Goal: Task Accomplishment & Management: Use online tool/utility

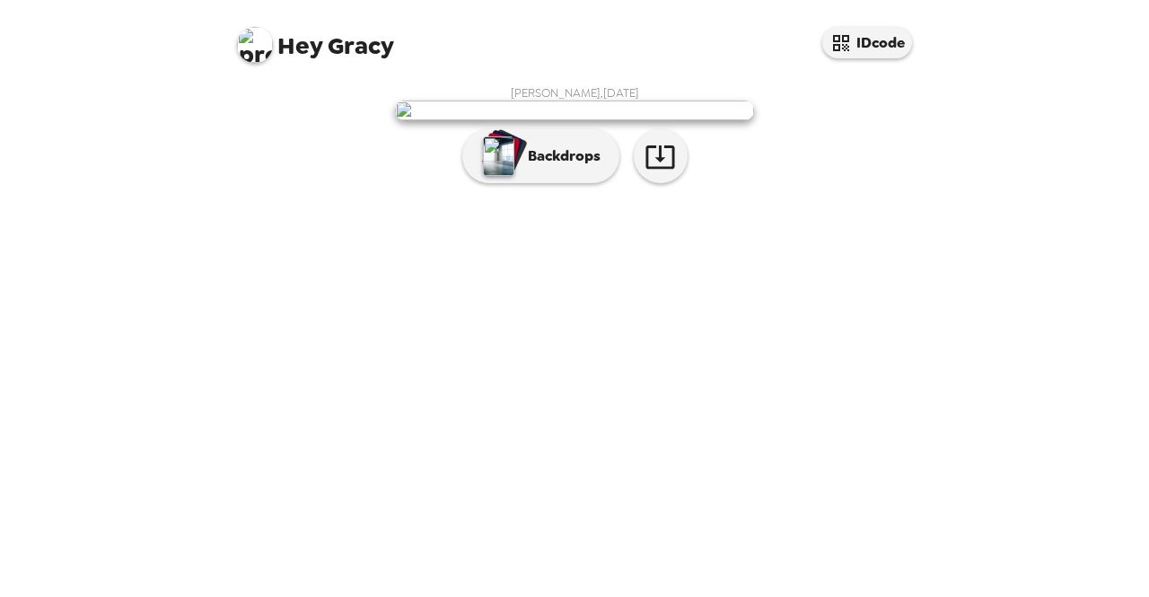
scroll to position [51, 0]
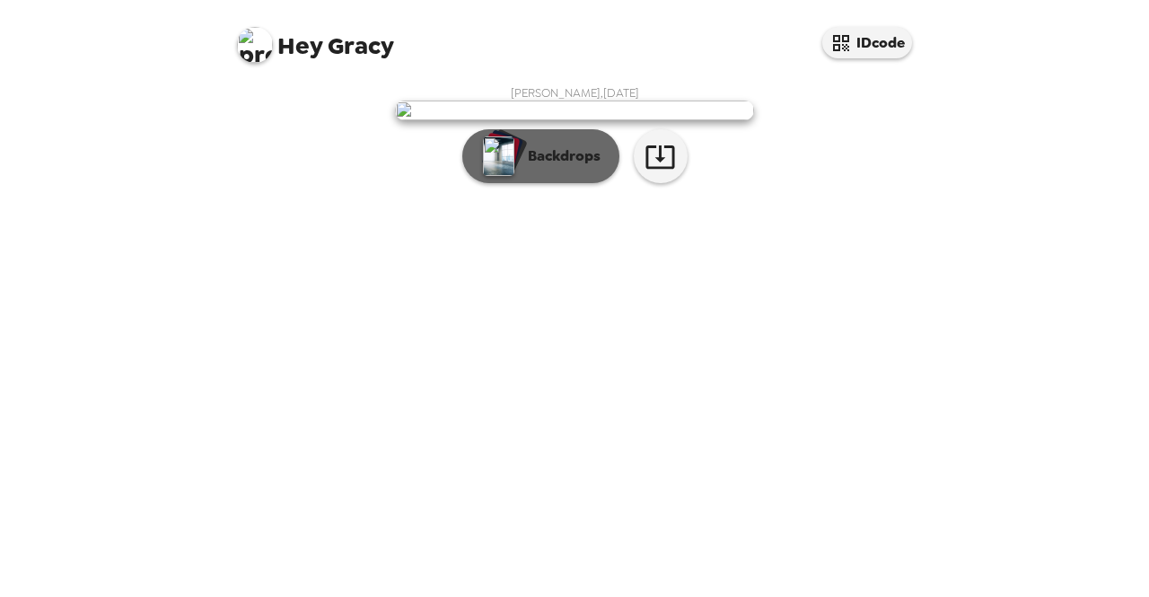
click at [540, 167] on p "Backdrops" at bounding box center [560, 156] width 82 height 22
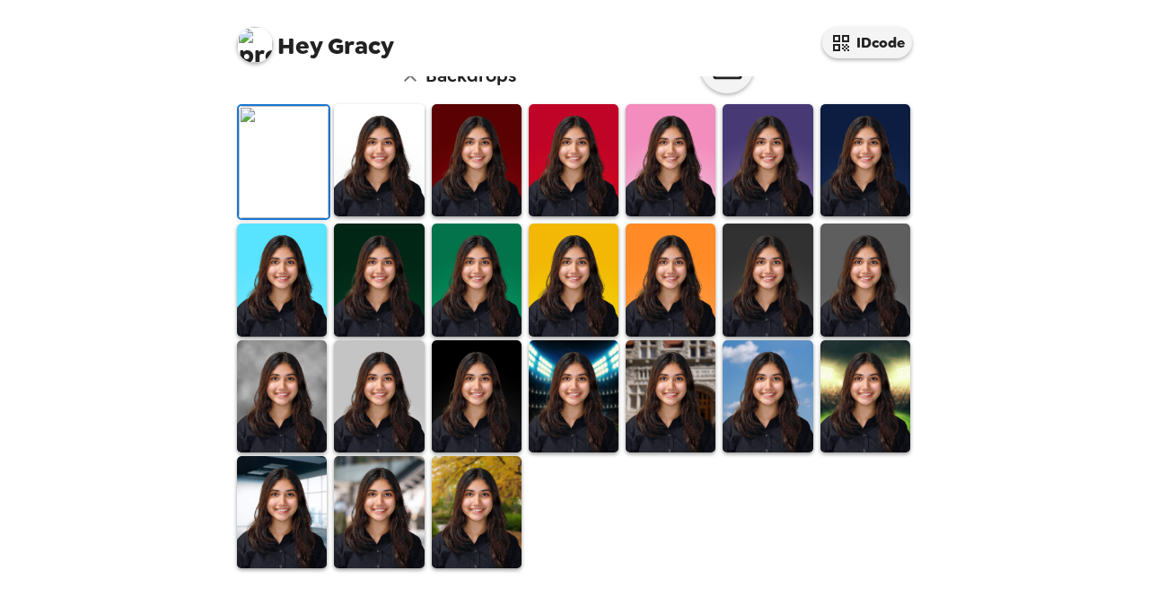
scroll to position [283, 0]
click at [865, 216] on img at bounding box center [866, 160] width 90 height 112
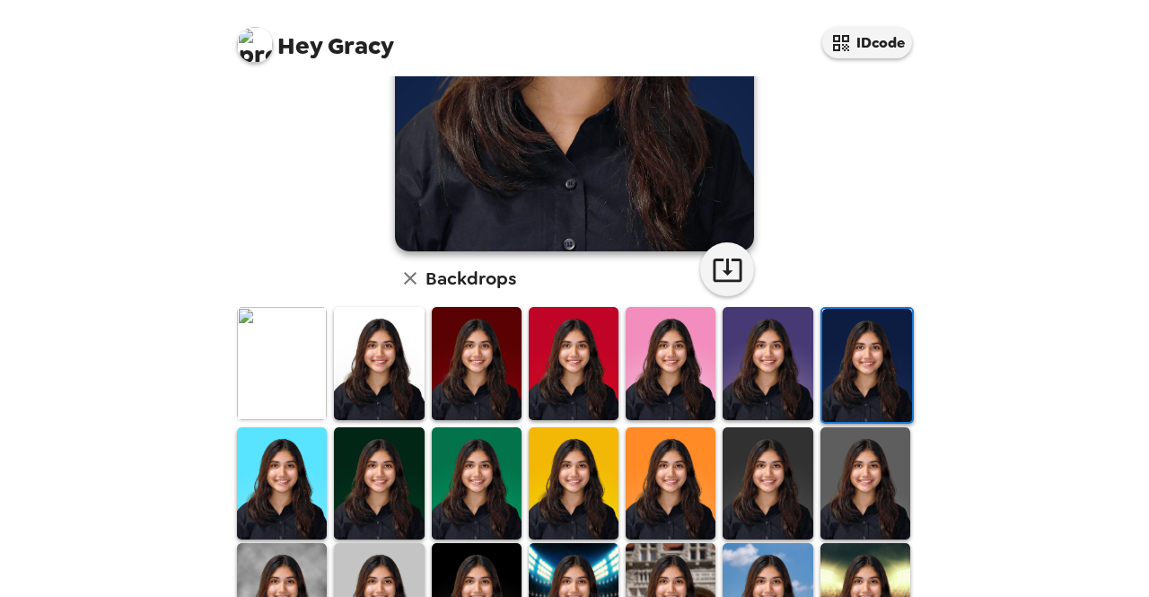
scroll to position [381, 0]
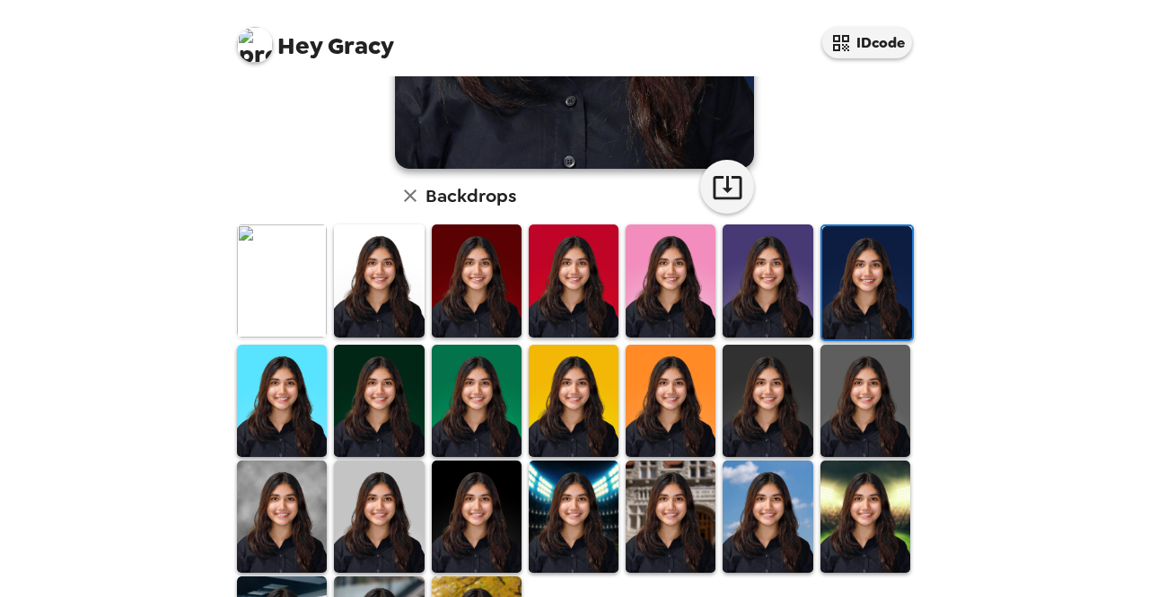
click at [382, 385] on img at bounding box center [379, 401] width 90 height 112
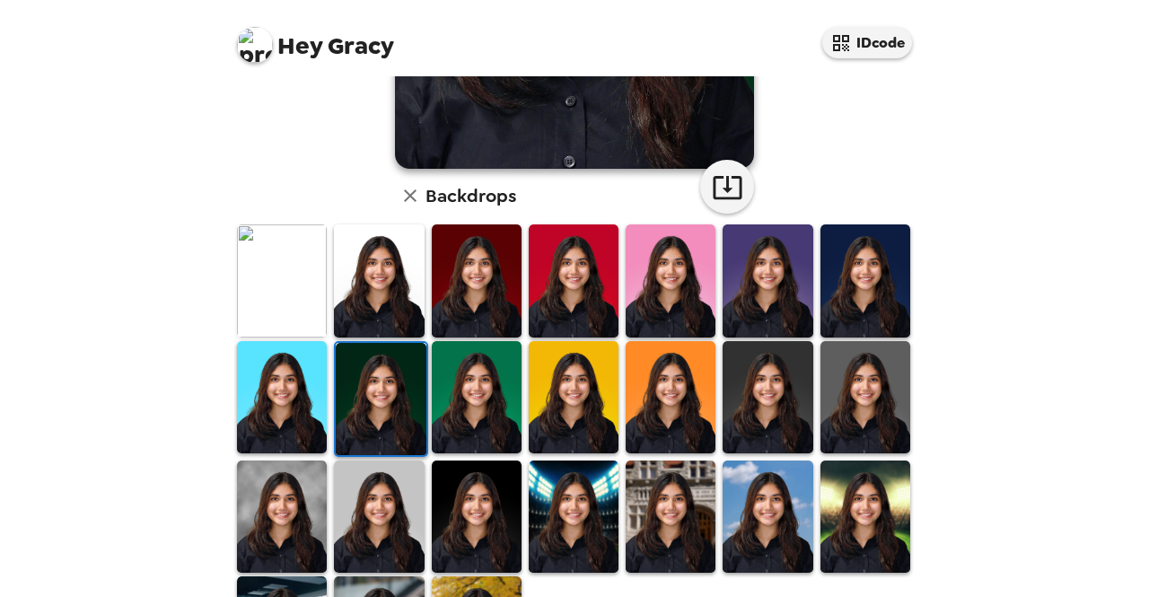
click at [280, 500] on img at bounding box center [282, 517] width 90 height 112
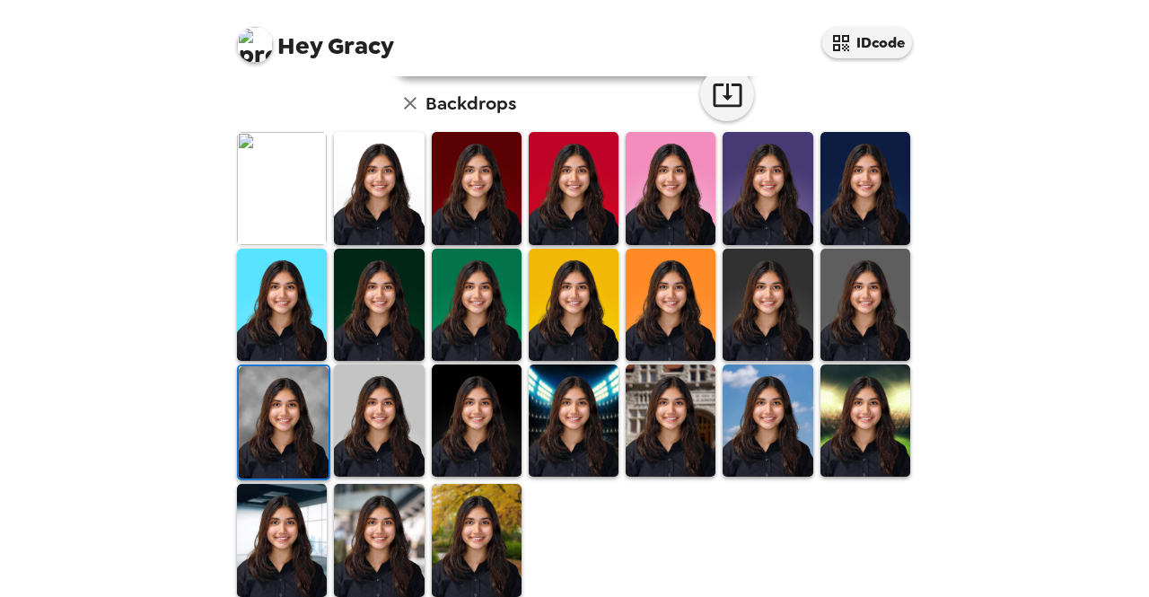
scroll to position [476, 0]
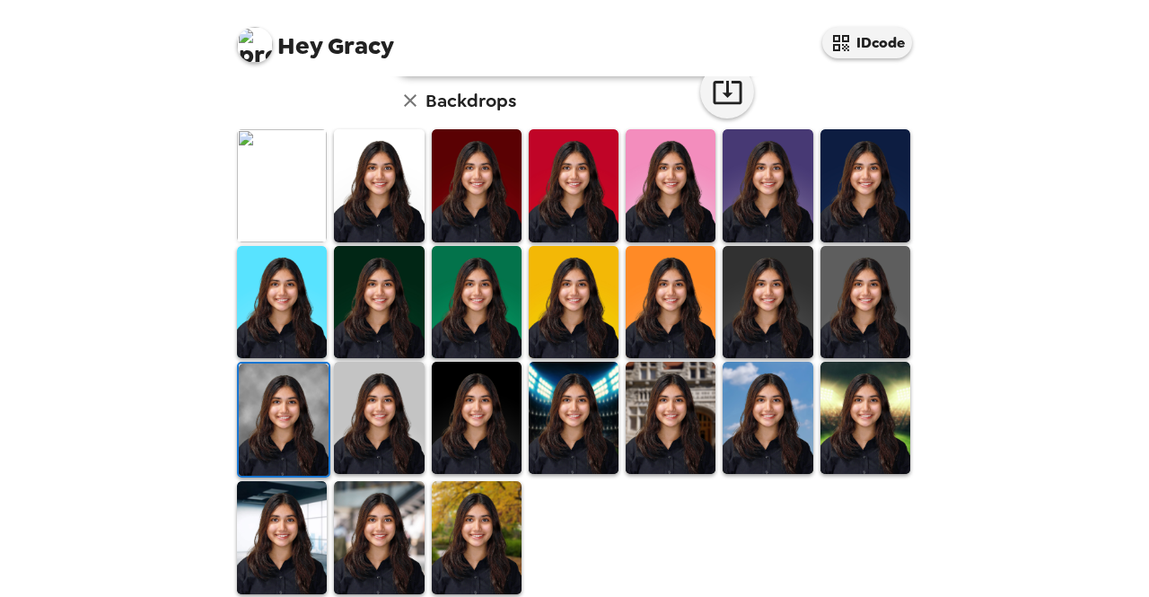
click at [400, 286] on img at bounding box center [379, 302] width 90 height 112
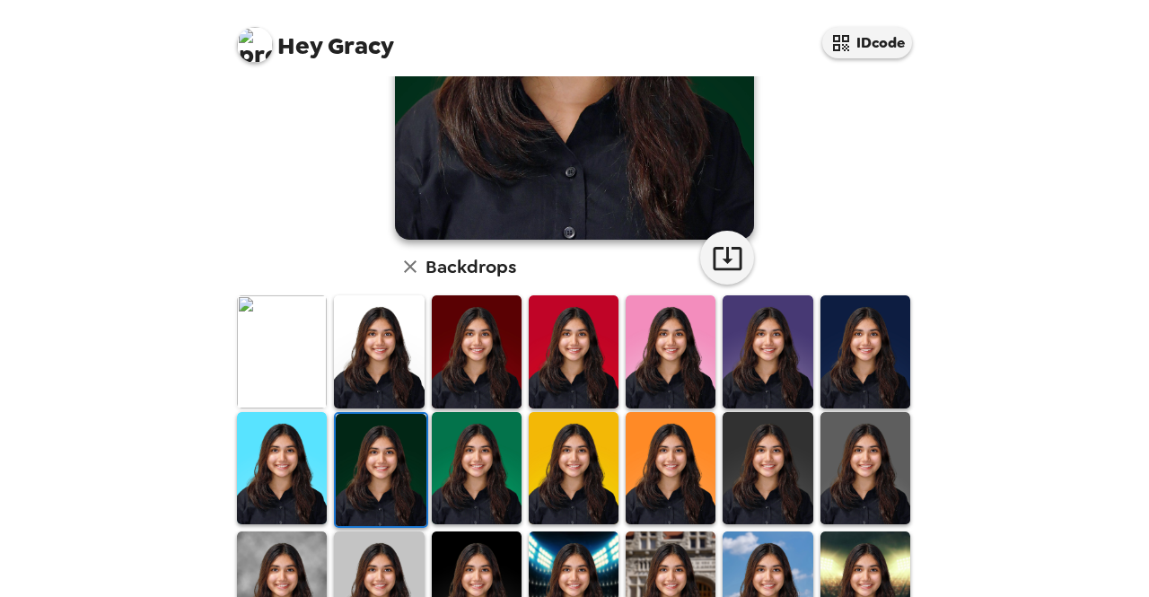
scroll to position [311, 0]
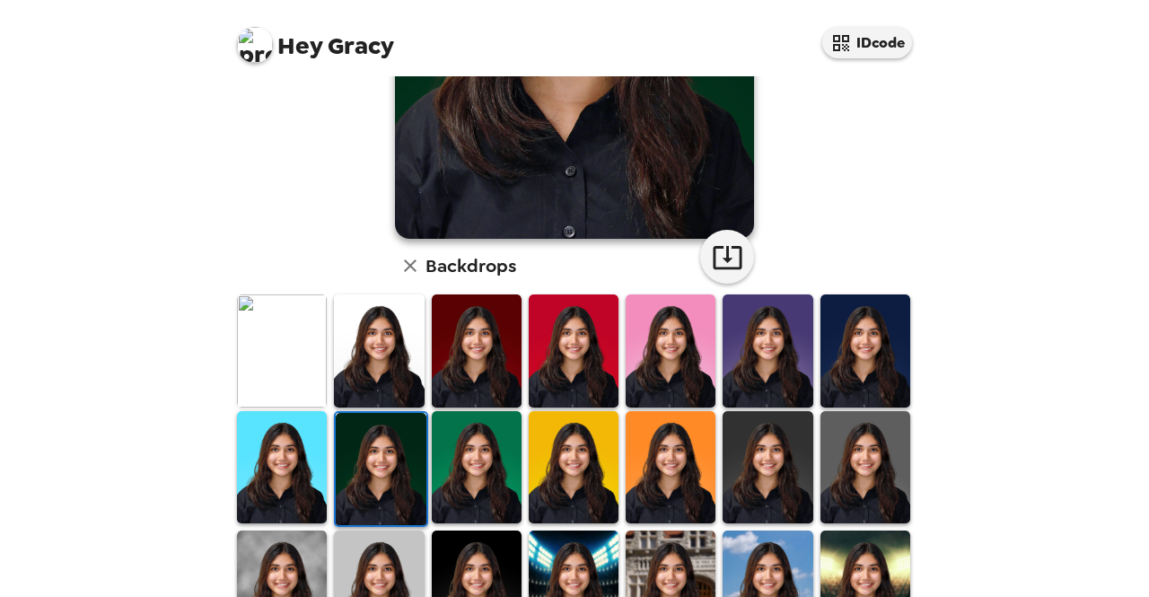
click at [283, 374] on img at bounding box center [282, 350] width 90 height 112
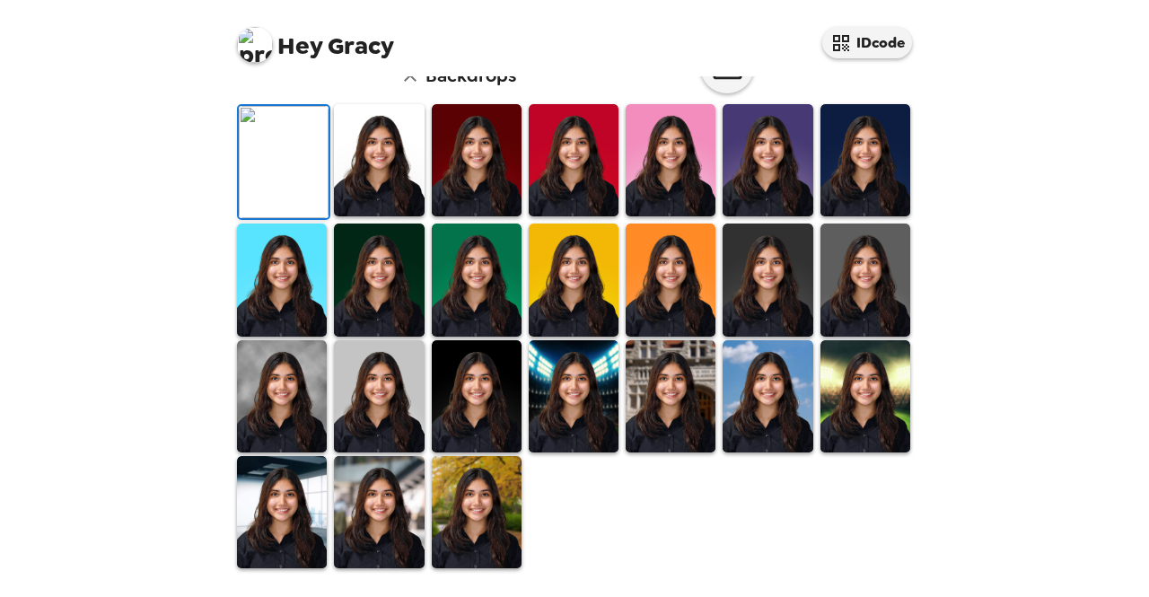
click at [283, 218] on img at bounding box center [284, 162] width 90 height 112
click at [308, 421] on img at bounding box center [282, 396] width 90 height 112
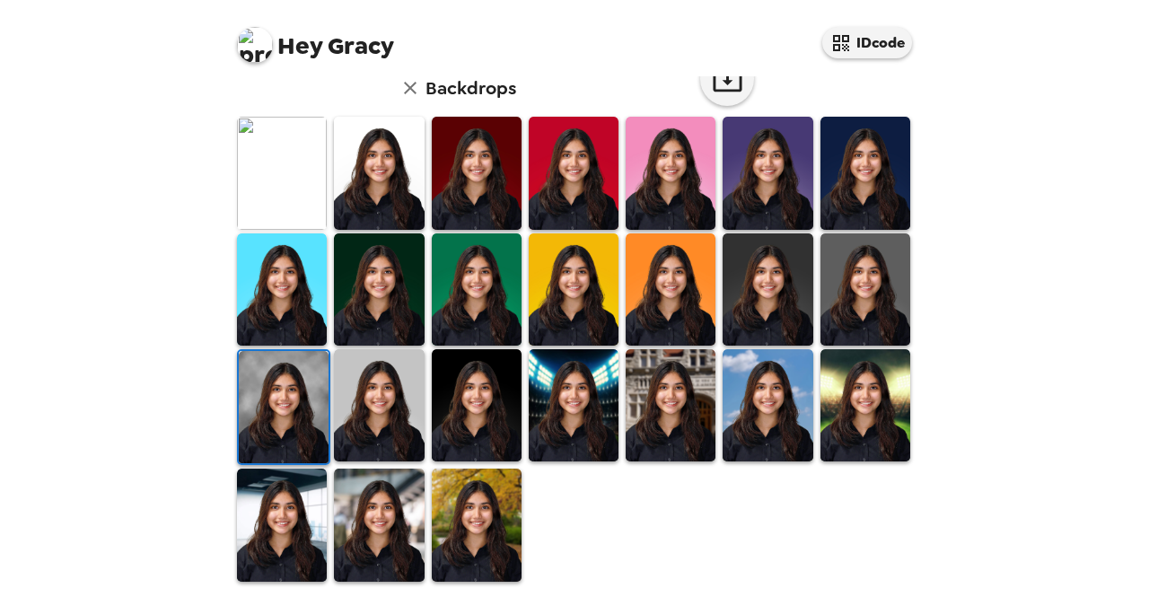
scroll to position [491, 0]
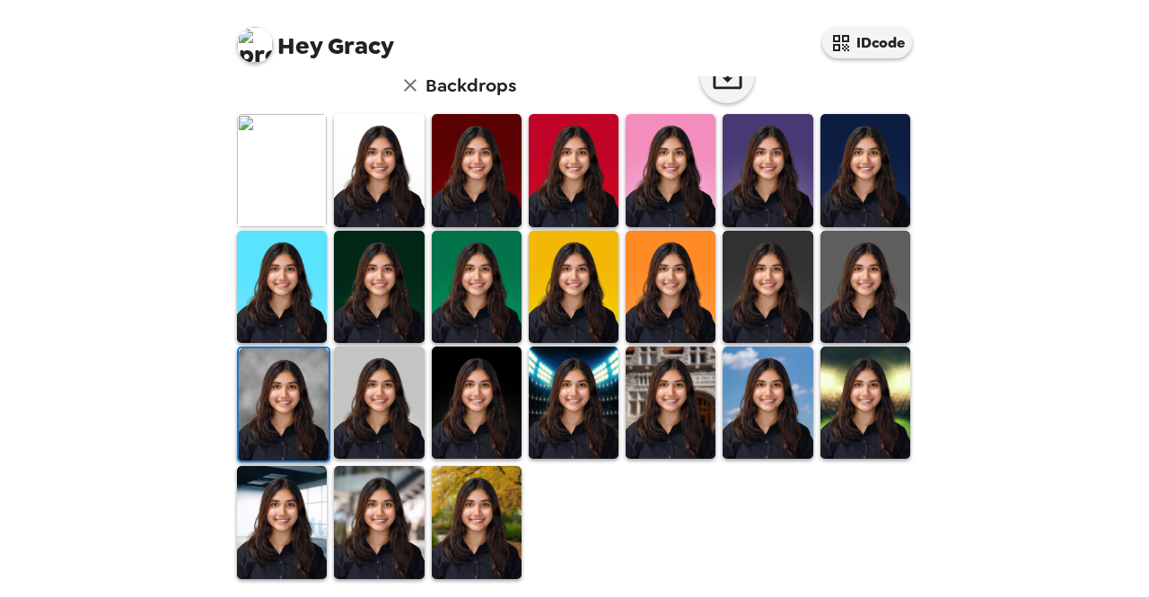
click at [848, 200] on img at bounding box center [866, 170] width 90 height 112
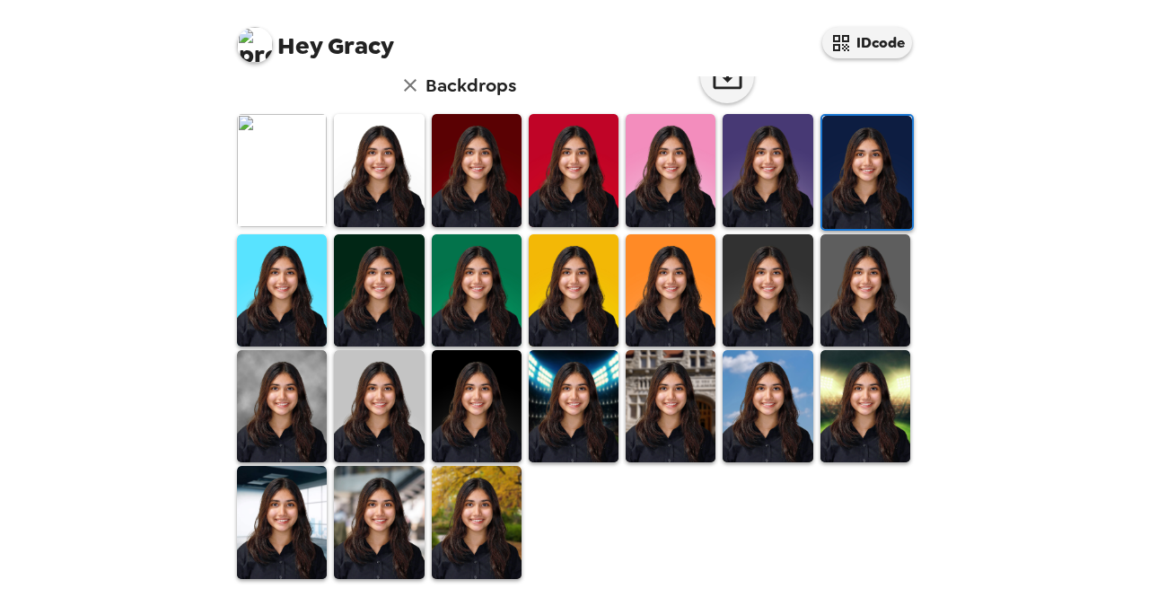
click at [395, 163] on img at bounding box center [379, 170] width 90 height 112
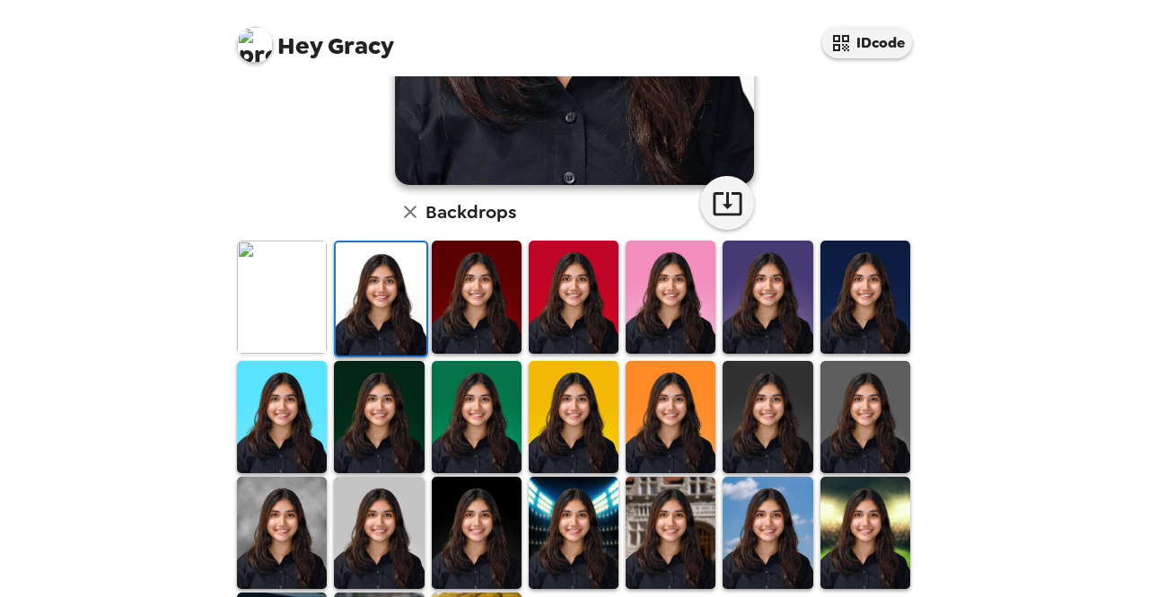
scroll to position [391, 0]
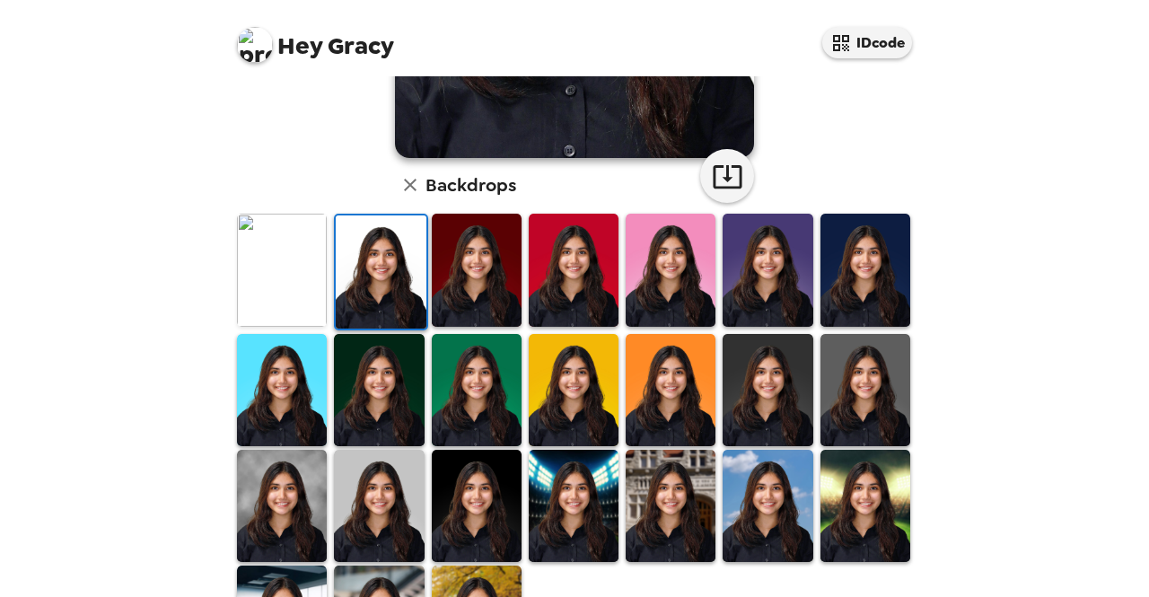
click at [273, 259] on img at bounding box center [282, 270] width 90 height 112
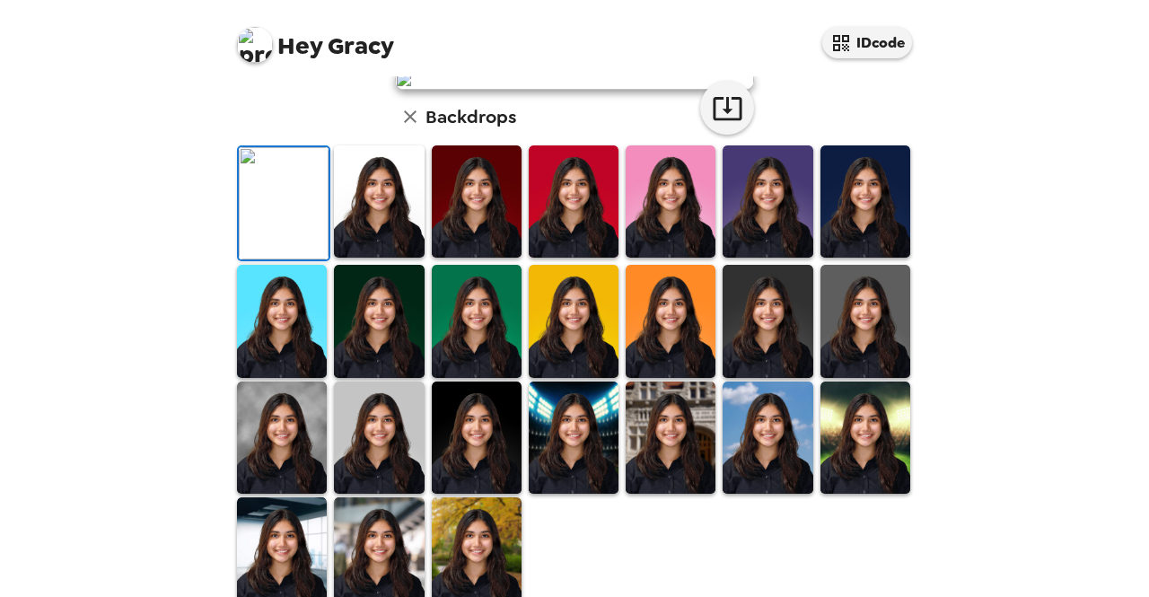
scroll to position [33, 0]
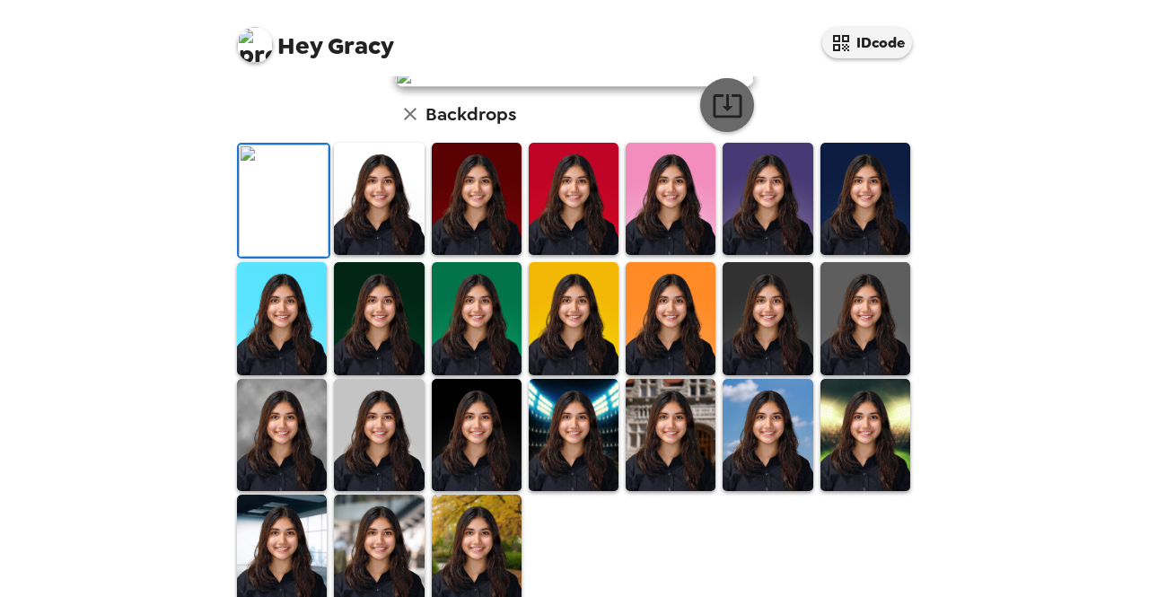
click at [704, 132] on button "button" at bounding box center [727, 105] width 54 height 54
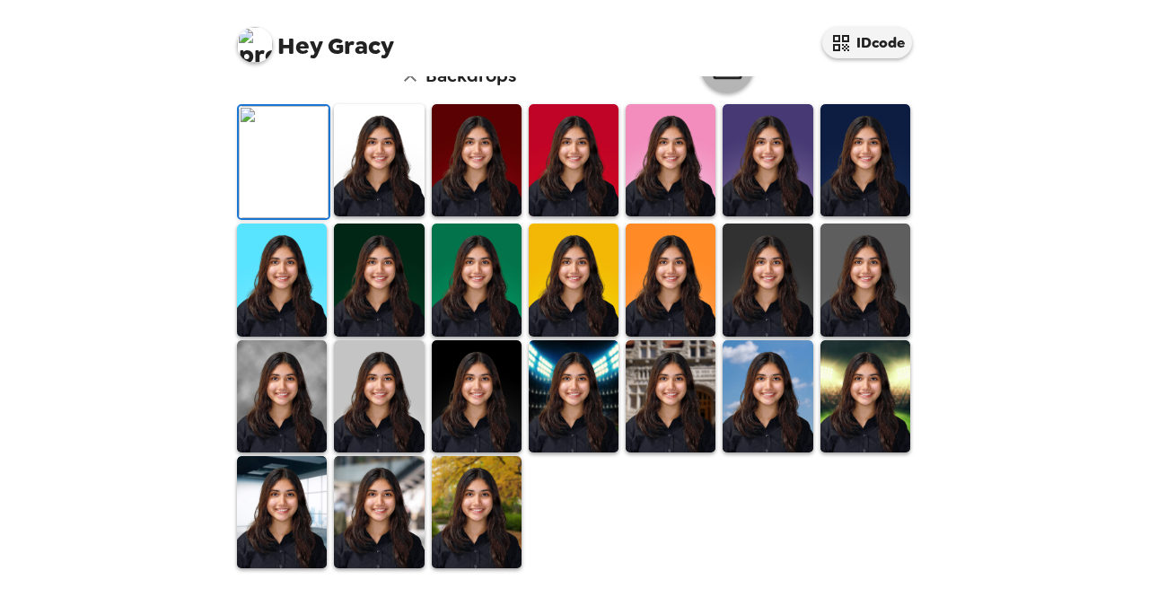
scroll to position [492, 0]
click at [422, 374] on div at bounding box center [378, 396] width 97 height 116
click at [407, 376] on img at bounding box center [379, 396] width 90 height 112
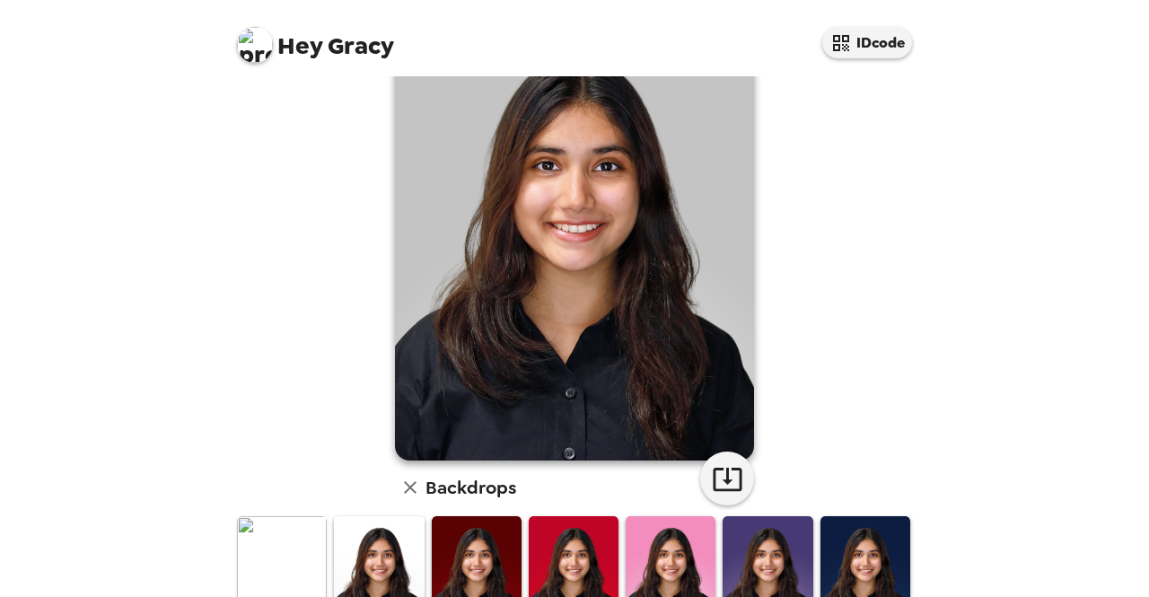
scroll to position [0, 0]
